Goal: Information Seeking & Learning: Learn about a topic

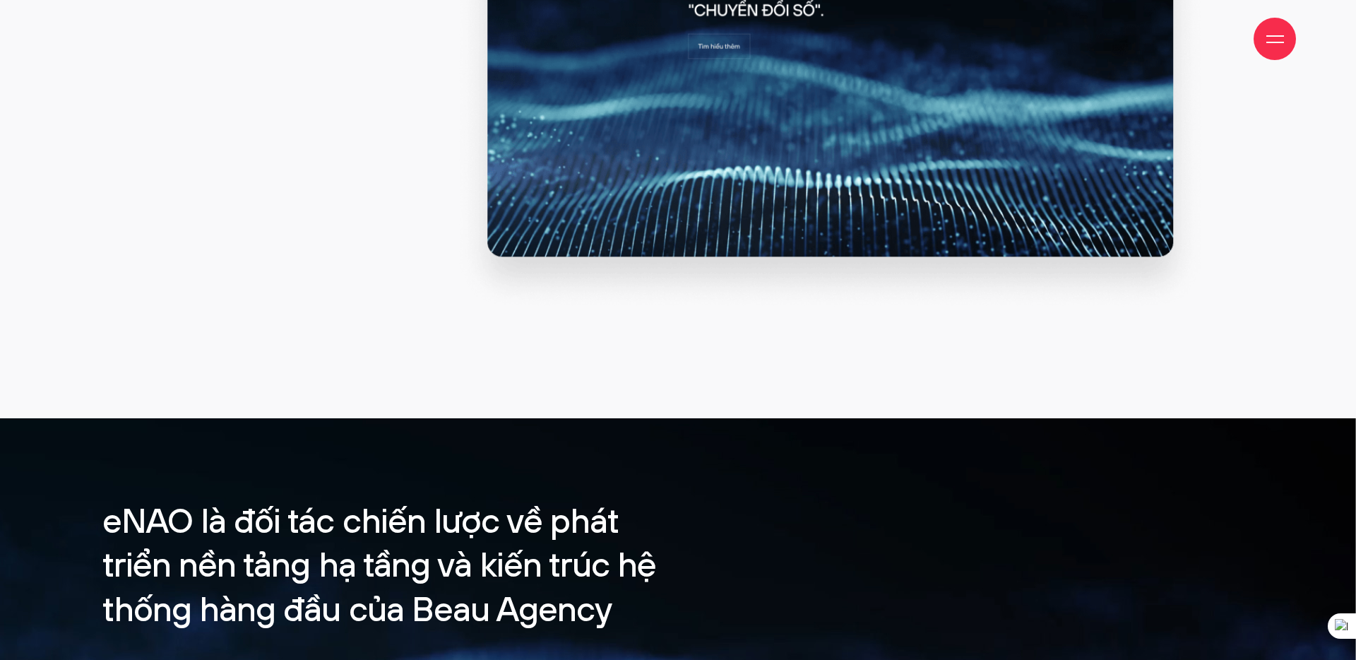
scroll to position [1821, 0]
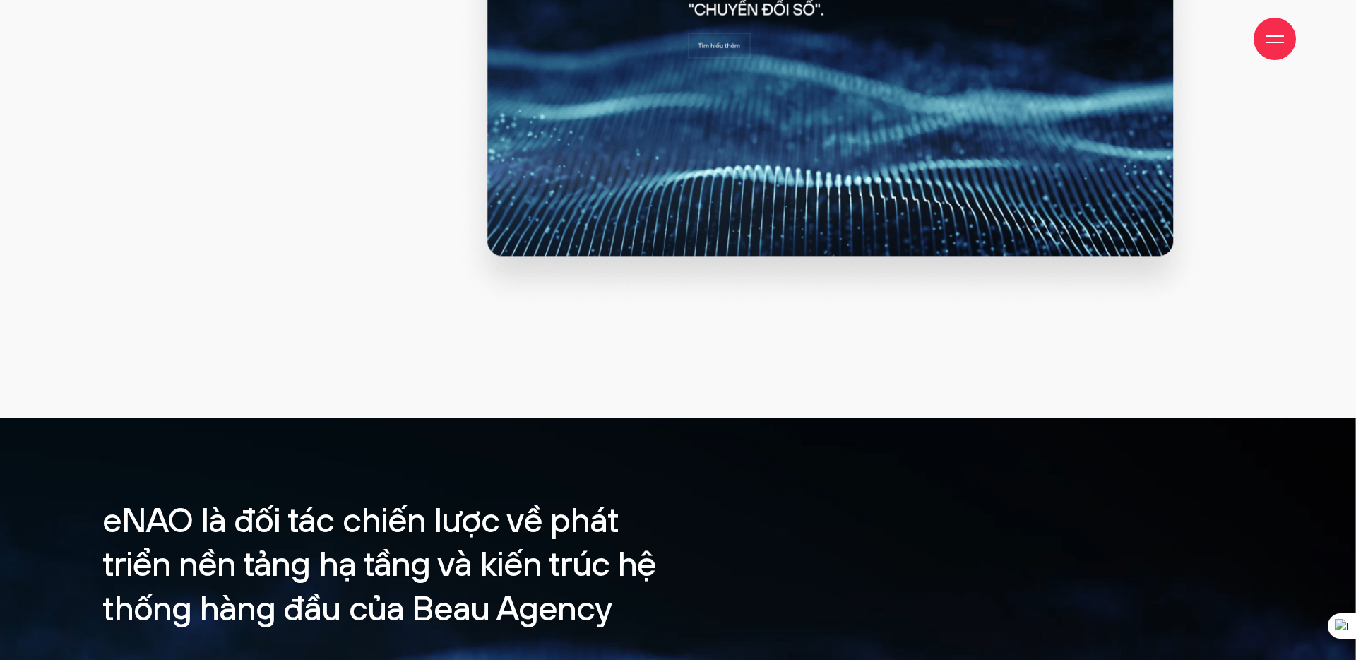
drag, startPoint x: 681, startPoint y: 113, endPoint x: 598, endPoint y: 334, distance: 236.0
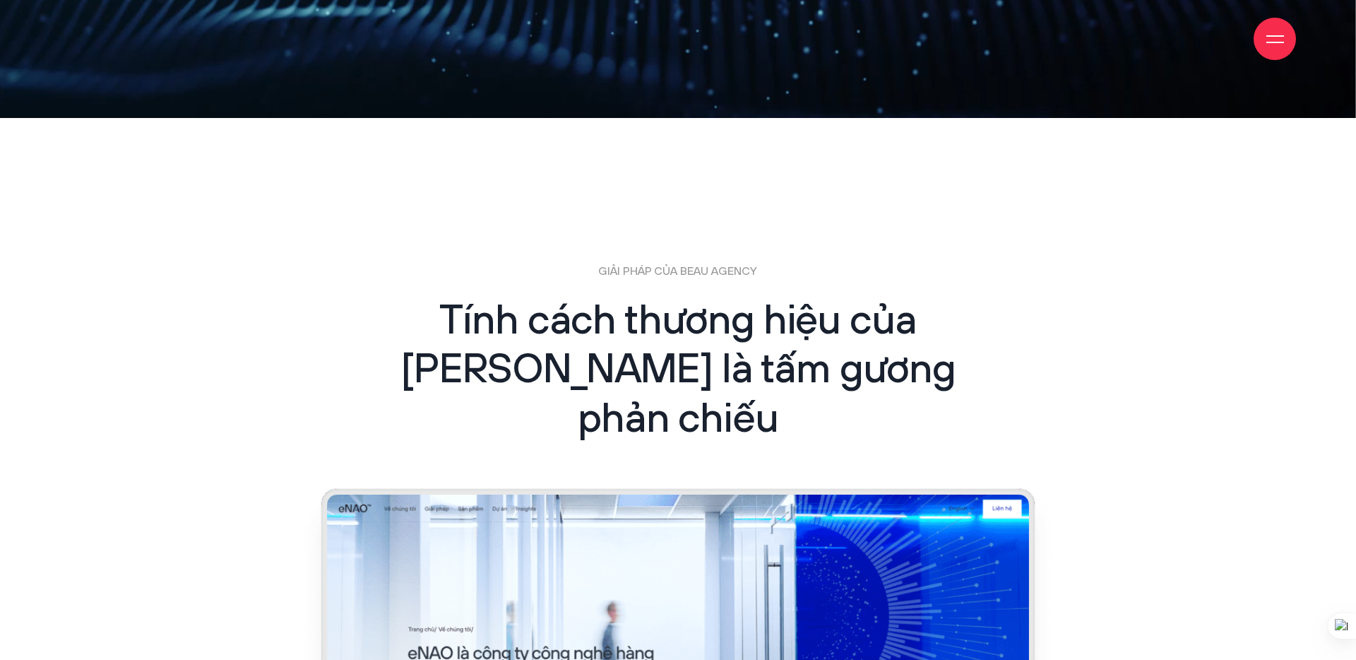
scroll to position [2953, 0]
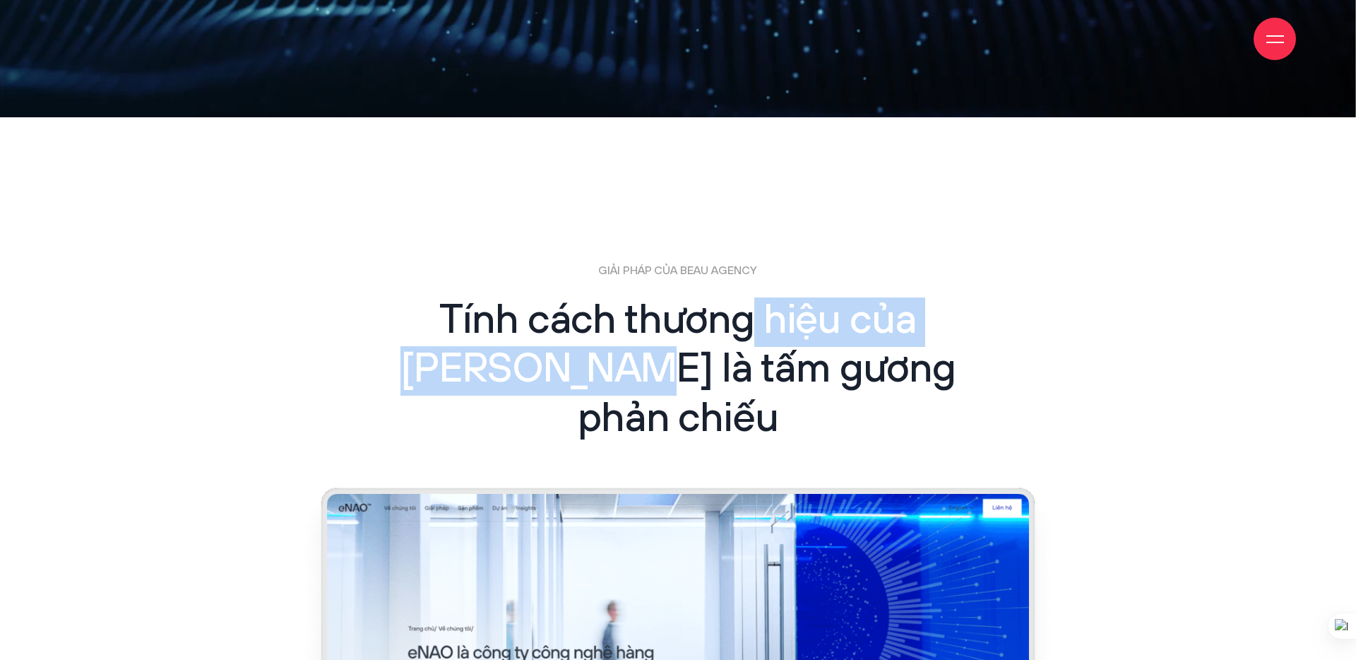
drag, startPoint x: 618, startPoint y: 376, endPoint x: 756, endPoint y: 316, distance: 151.2
click at [757, 315] on h2 "Tính cách thương hiệu của eNAO là tấm gương phản chiếu" at bounding box center [678, 371] width 566 height 148
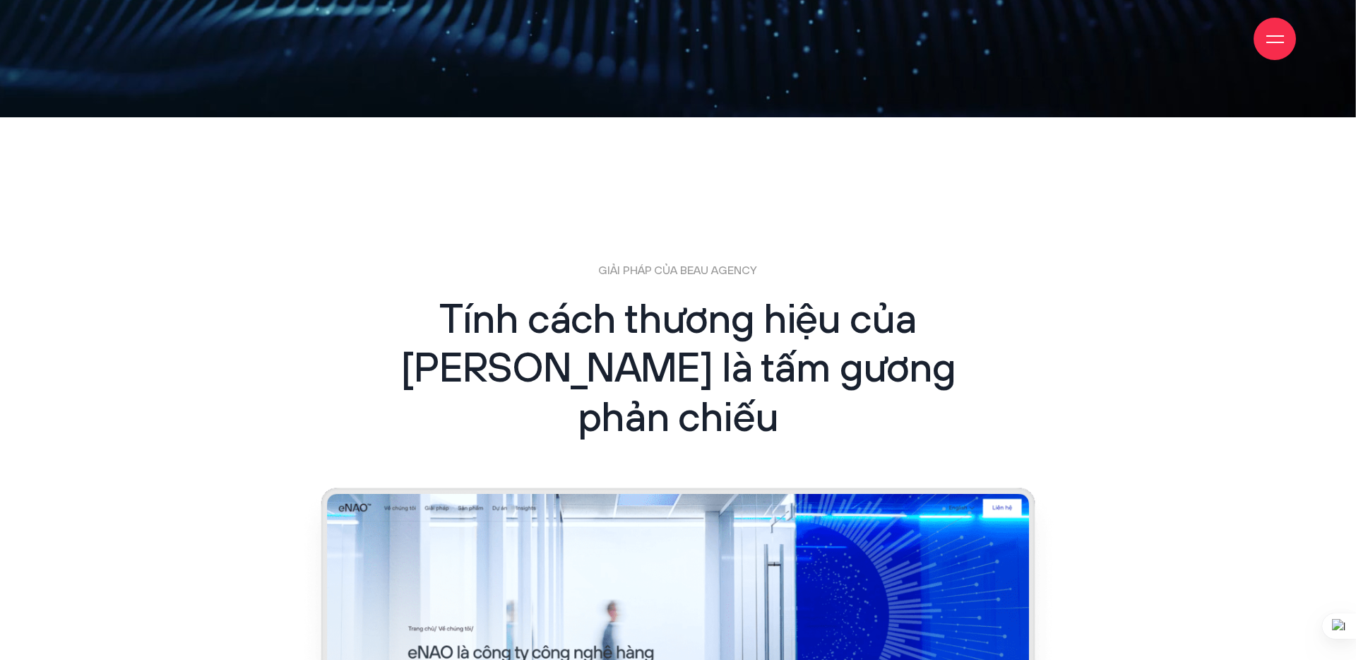
click at [917, 354] on h2 "Tính cách thương hiệu của eNAO là tấm gương phản chiếu" at bounding box center [678, 371] width 566 height 148
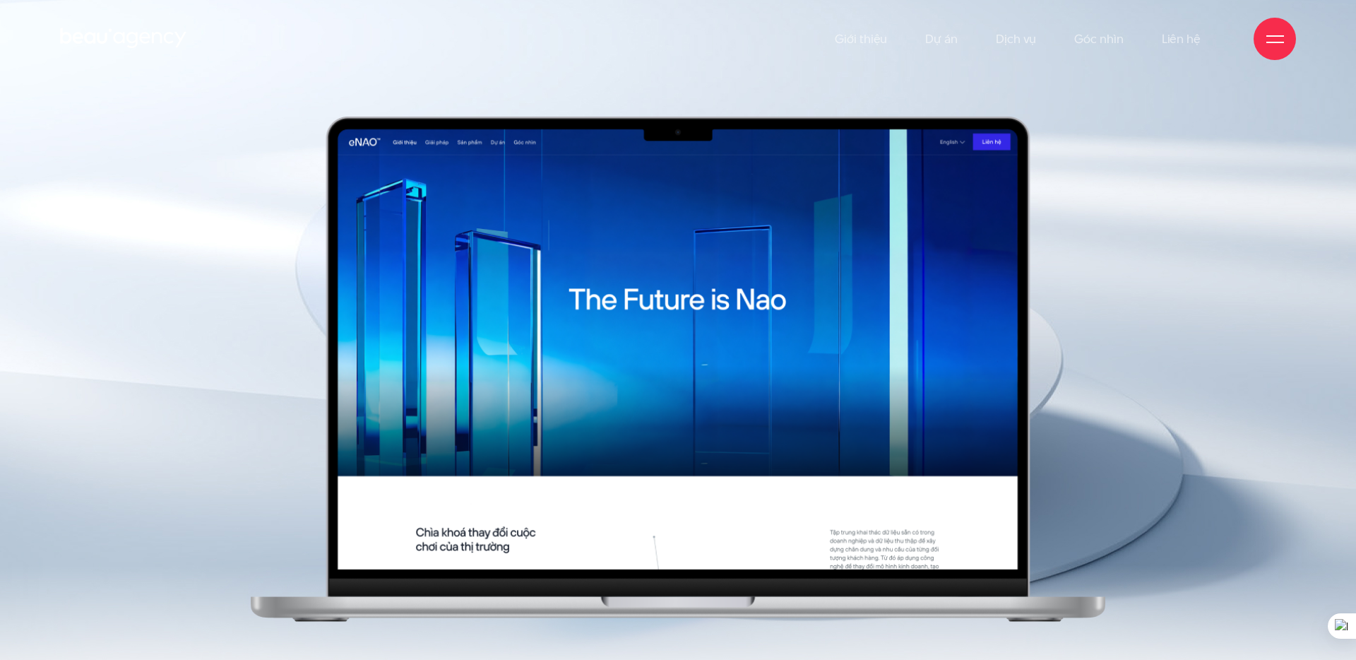
scroll to position [0, 0]
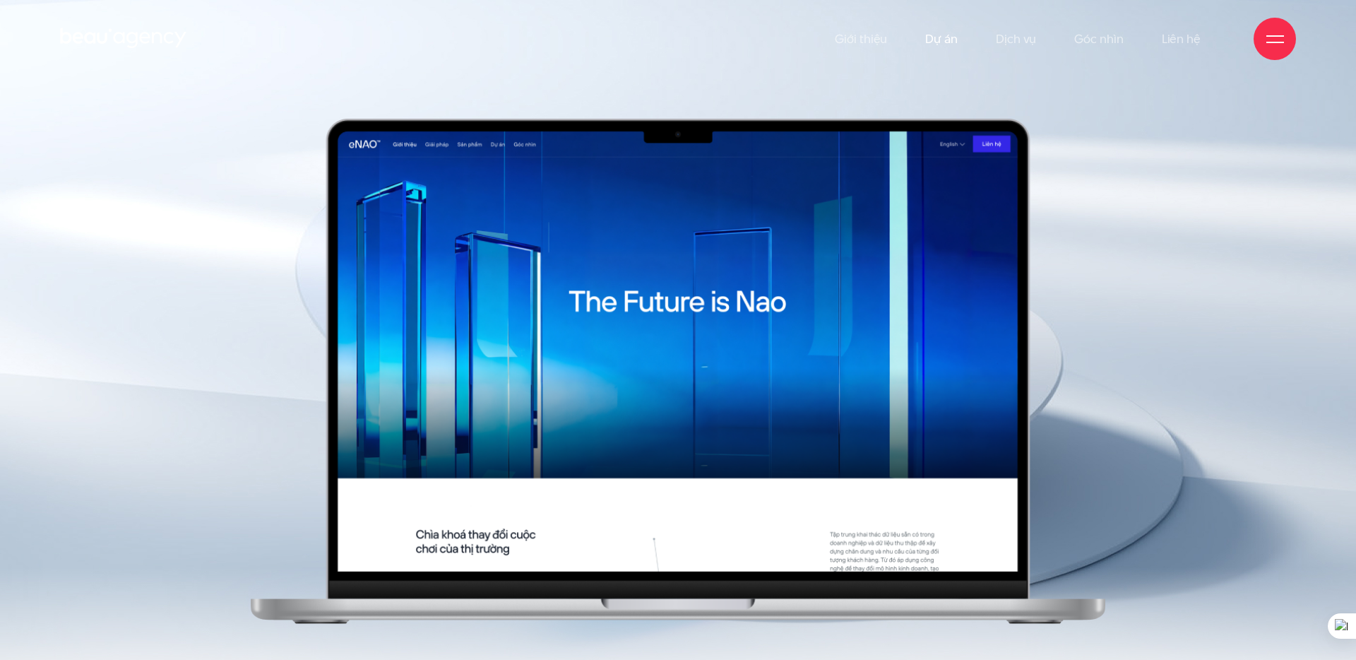
click at [941, 41] on link "Dự án" at bounding box center [941, 39] width 32 height 78
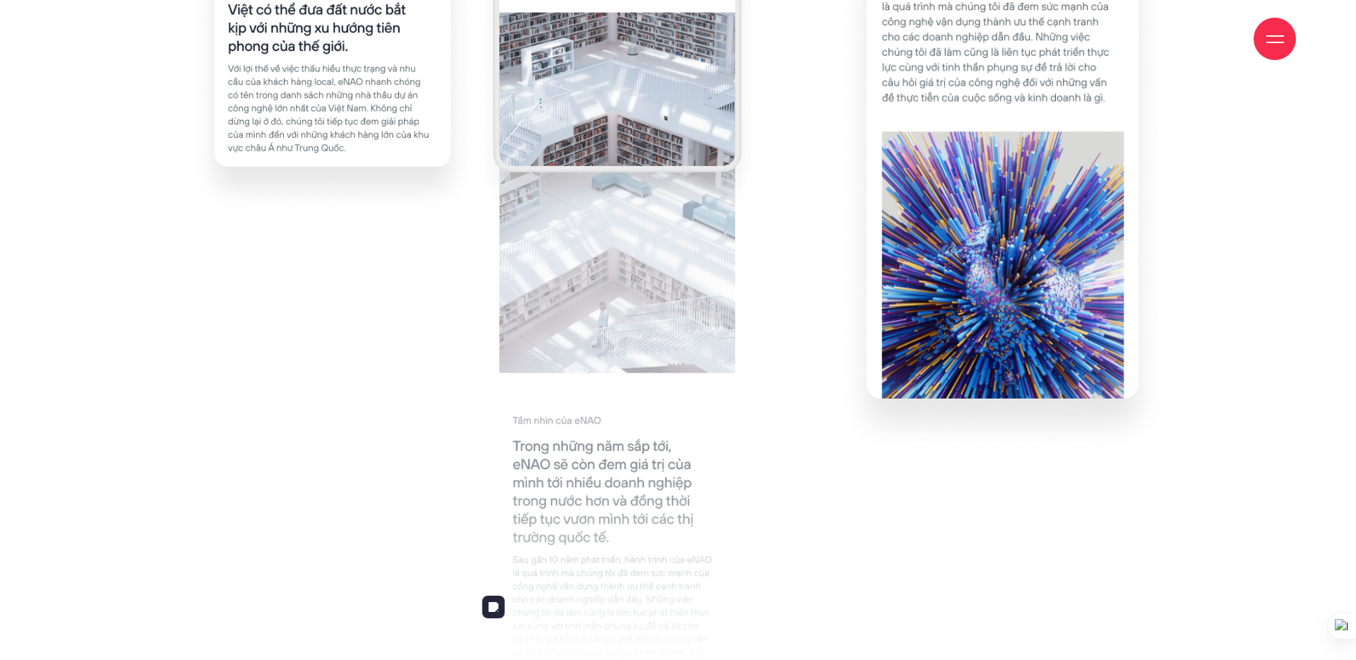
scroll to position [5543, 0]
drag, startPoint x: 605, startPoint y: 222, endPoint x: 624, endPoint y: 222, distance: 19.1
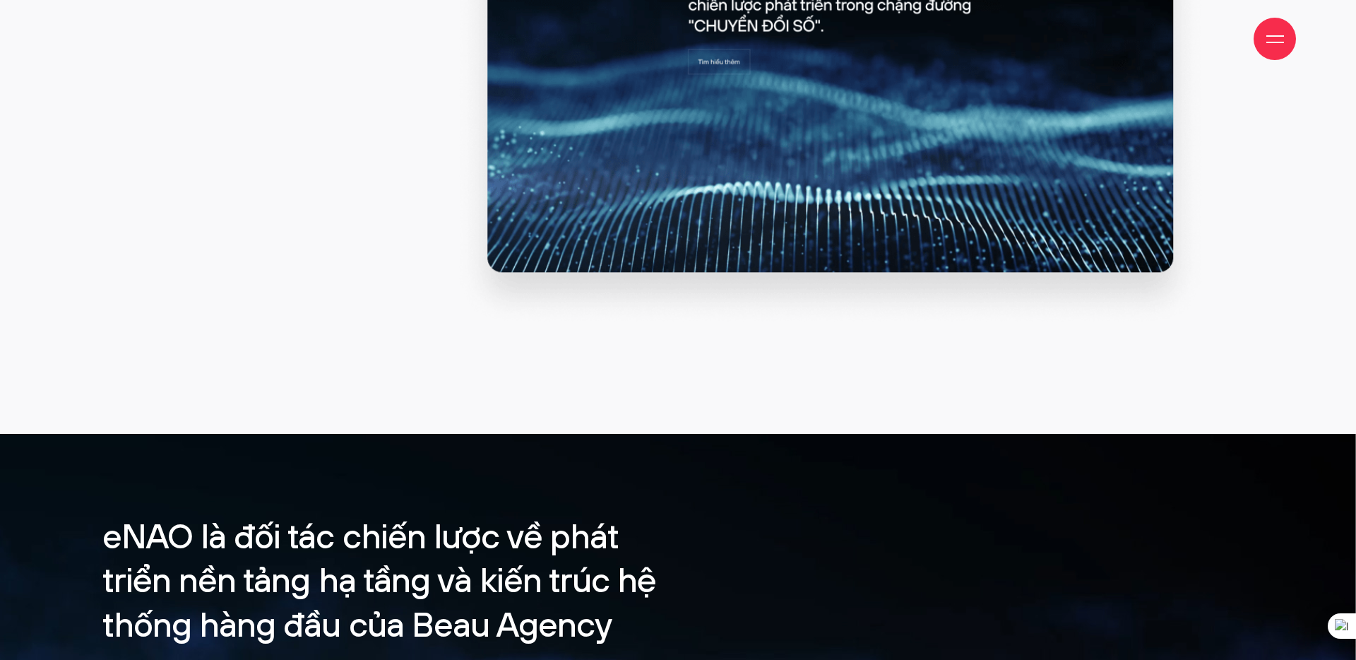
scroll to position [1805, 0]
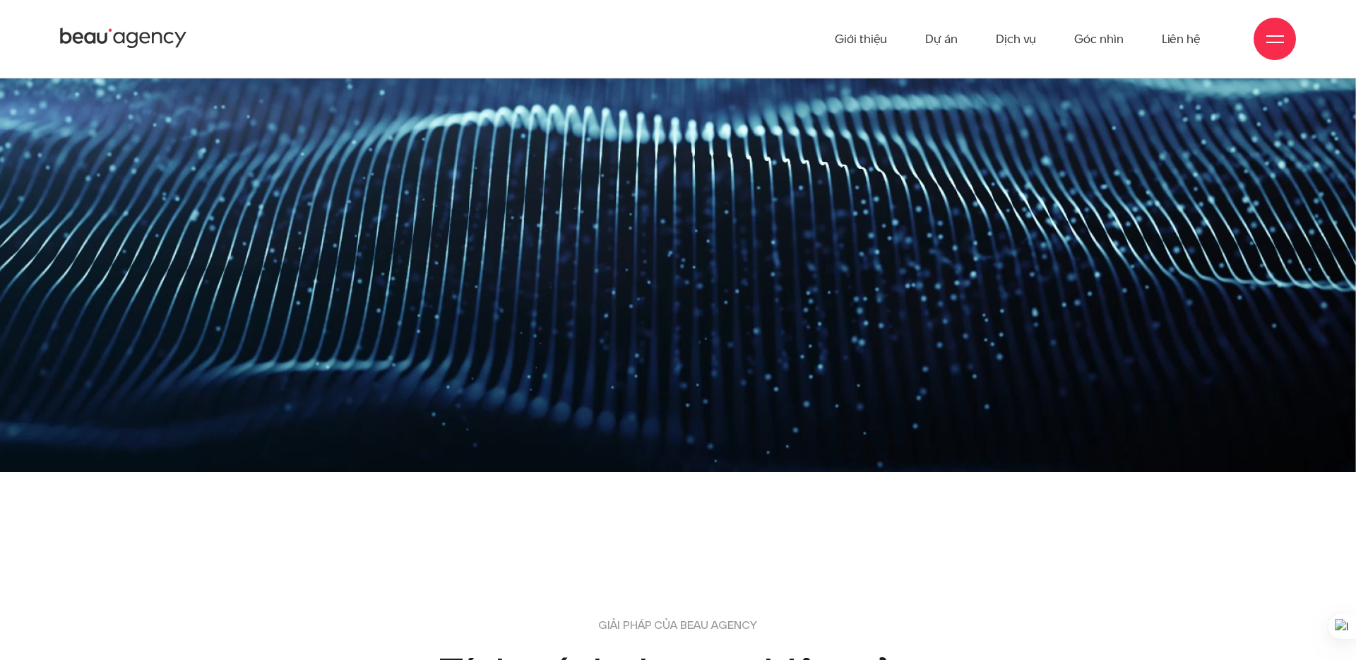
drag, startPoint x: 557, startPoint y: 267, endPoint x: 609, endPoint y: 436, distance: 177.4
click at [609, 435] on video "Your browser does not support the video tag." at bounding box center [678, 55] width 1356 height 833
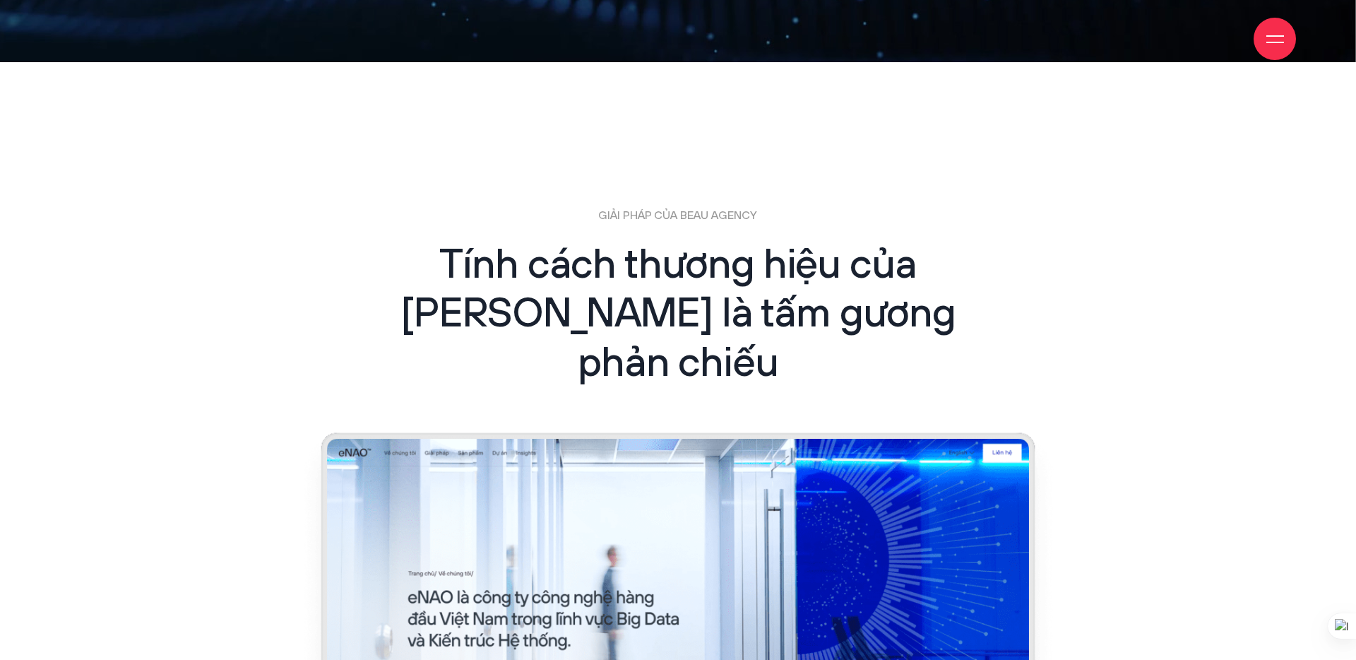
scroll to position [3010, 0]
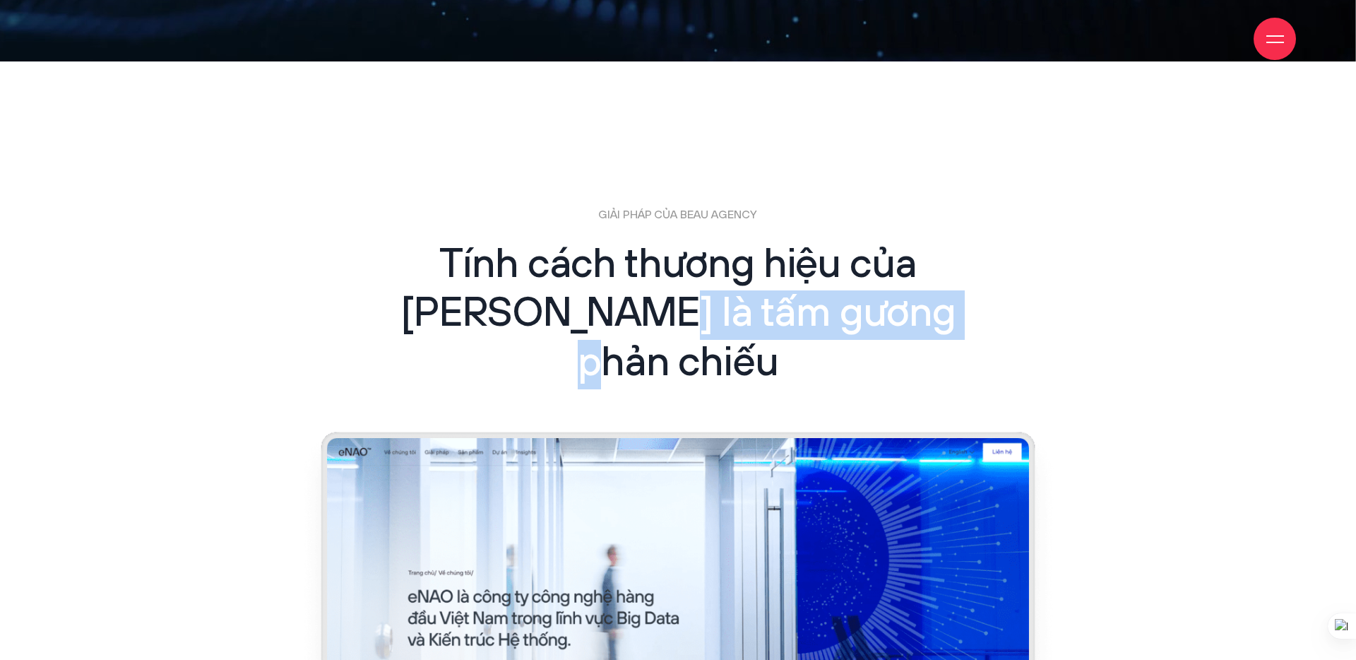
drag, startPoint x: 636, startPoint y: 316, endPoint x: 636, endPoint y: 444, distance: 127.1
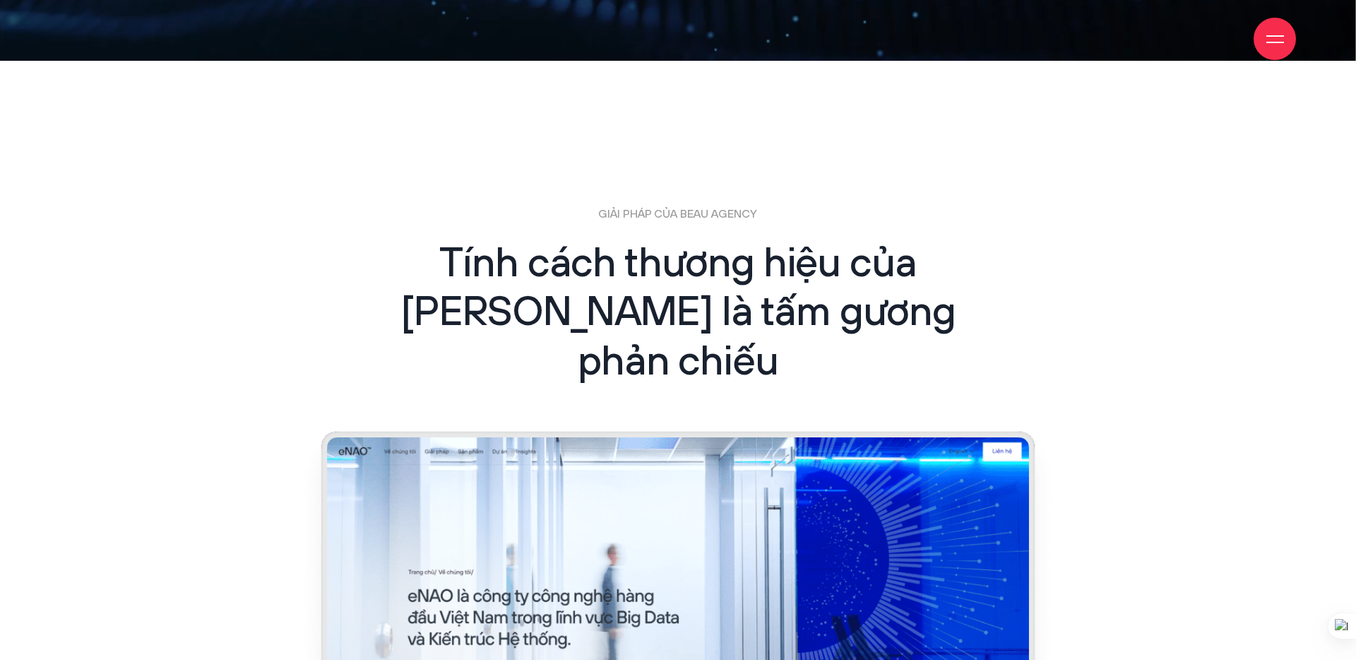
click at [600, 238] on div "GIẢI PHÁP CỦA BEAU AGENCY Tính cách thương hiệu của eNAO là tấm gương phản chiếu" at bounding box center [678, 297] width 566 height 182
drag, startPoint x: 596, startPoint y: 215, endPoint x: 838, endPoint y: 215, distance: 242.2
click at [838, 215] on p "GIẢI PHÁP CỦA BEAU AGENCY" at bounding box center [678, 215] width 566 height 18
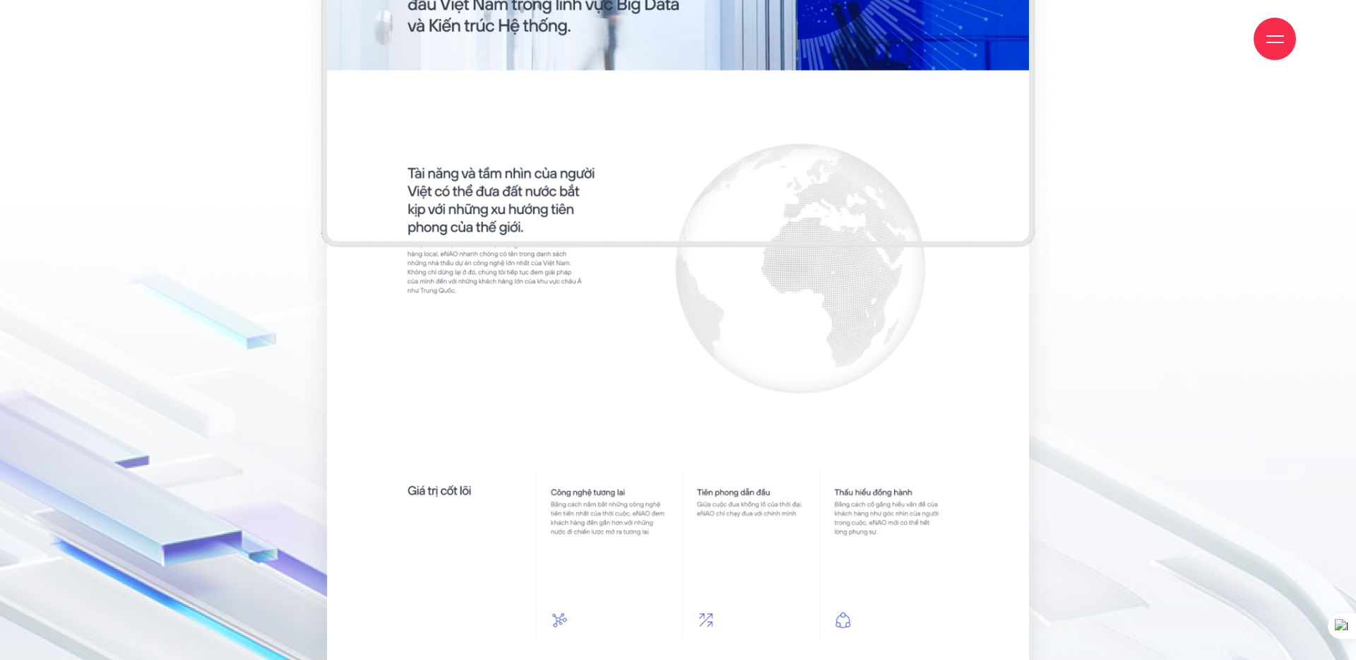
scroll to position [3624, 0]
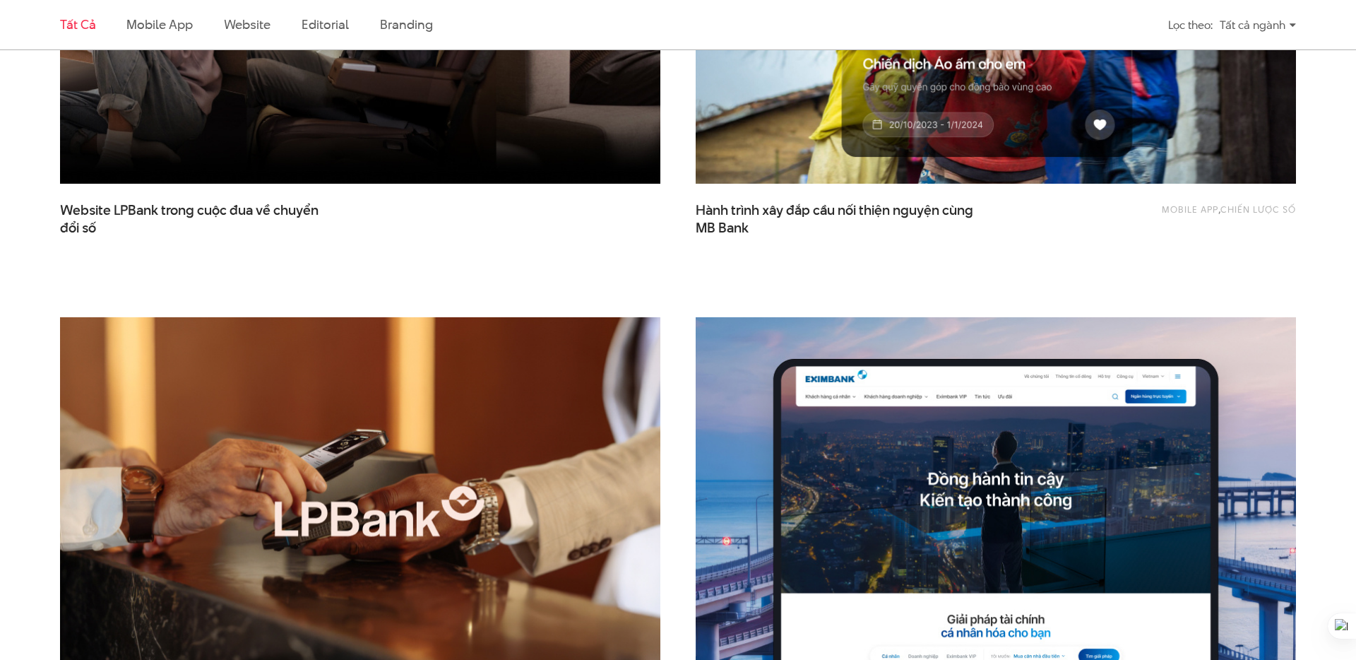
scroll to position [804, 0]
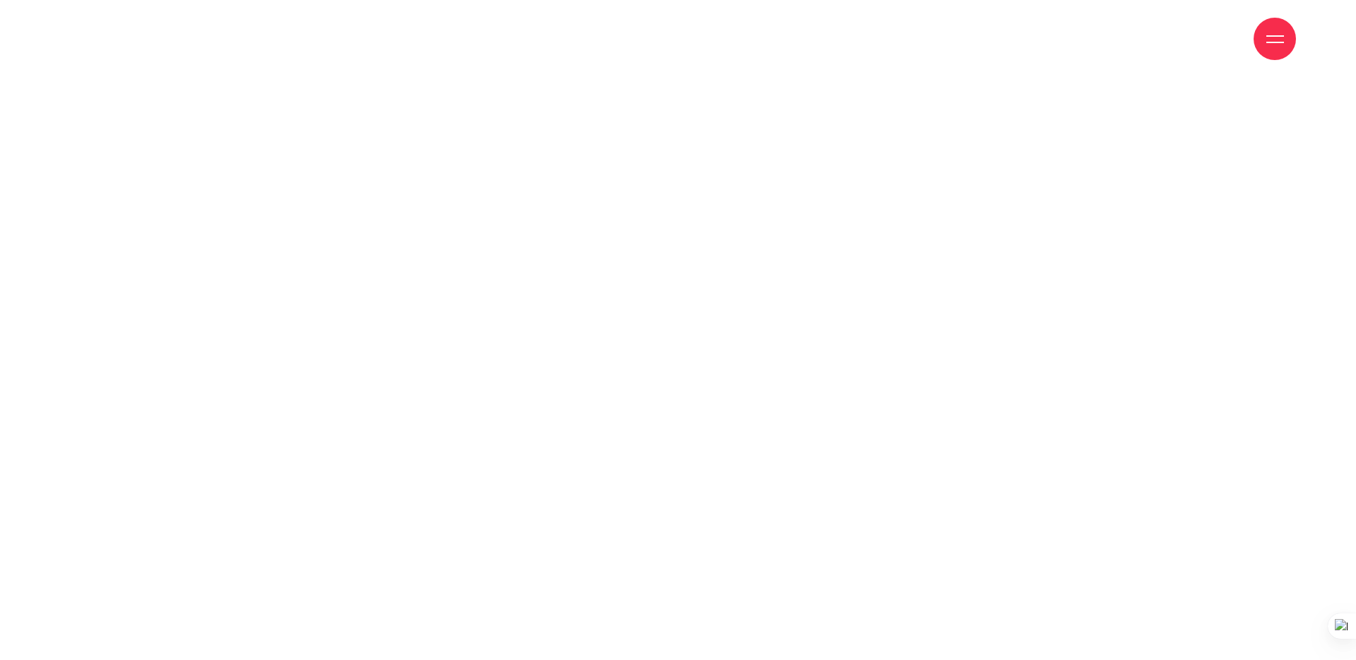
drag, startPoint x: 960, startPoint y: 290, endPoint x: 568, endPoint y: 226, distance: 397.9
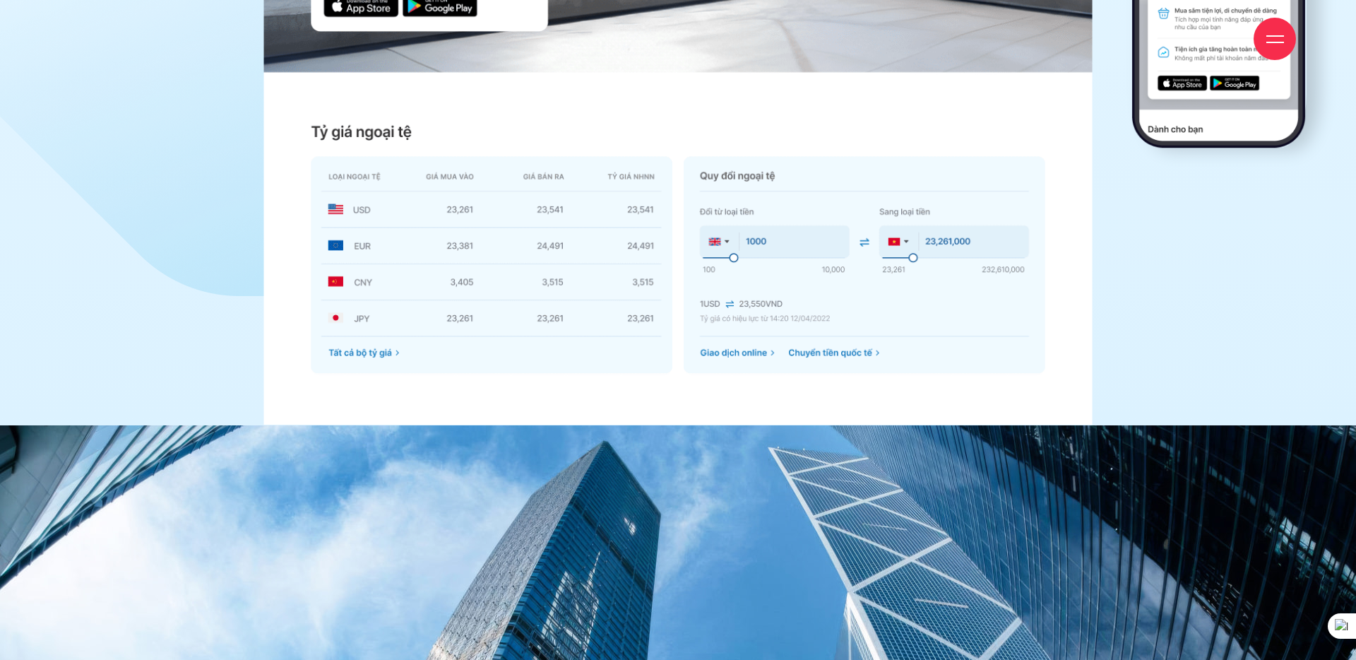
scroll to position [6795, 0]
drag, startPoint x: 546, startPoint y: 303, endPoint x: 554, endPoint y: 297, distance: 9.6
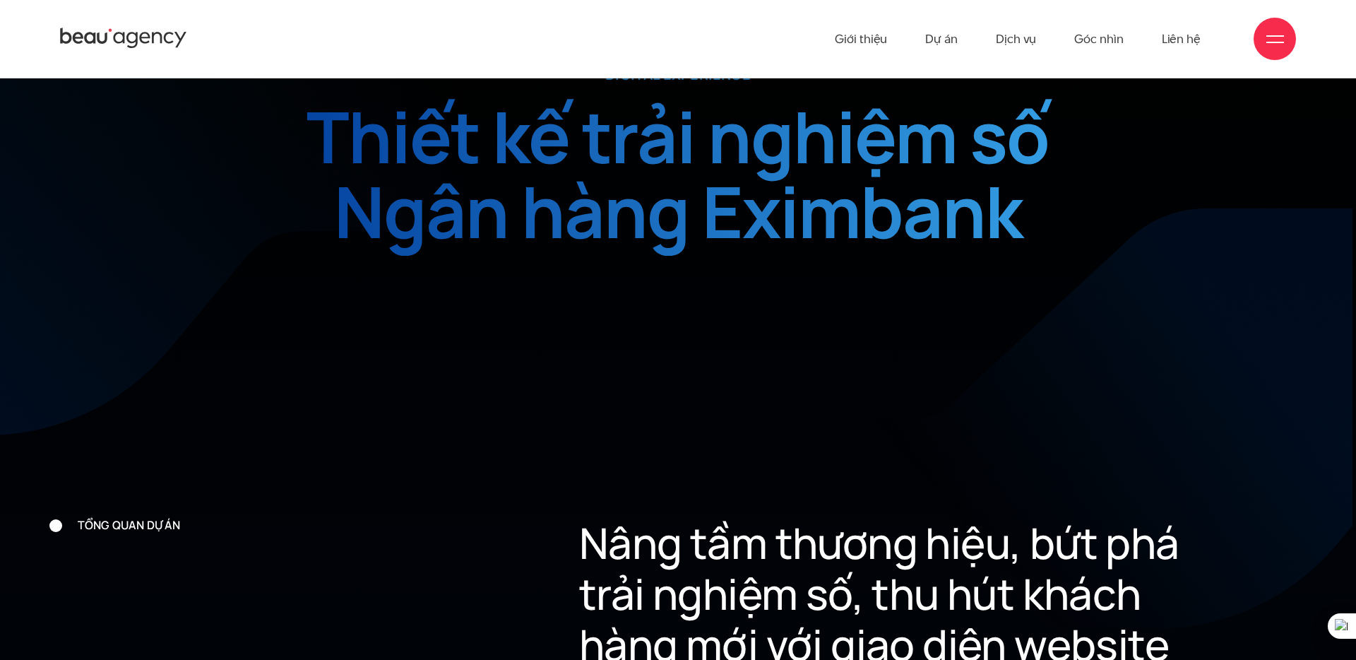
scroll to position [757, 0]
drag, startPoint x: 119, startPoint y: 150, endPoint x: 835, endPoint y: 9, distance: 729.1
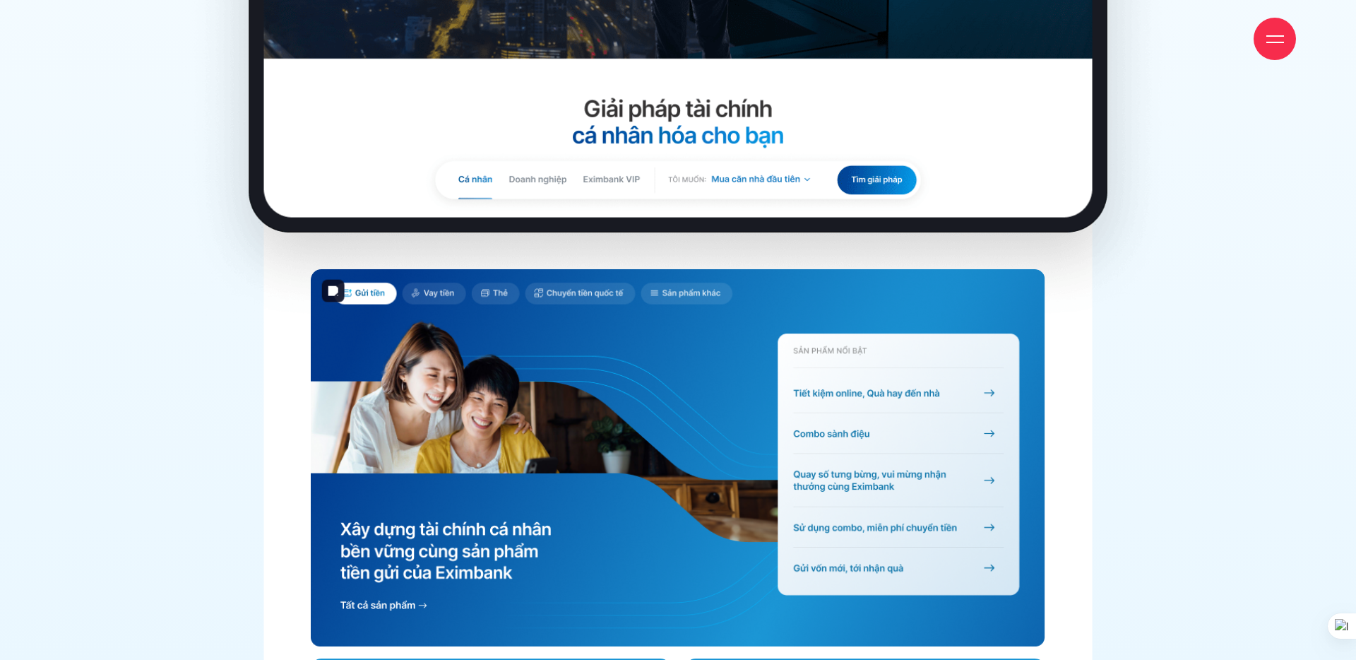
scroll to position [5519, 0]
